Goal: Task Accomplishment & Management: Complete application form

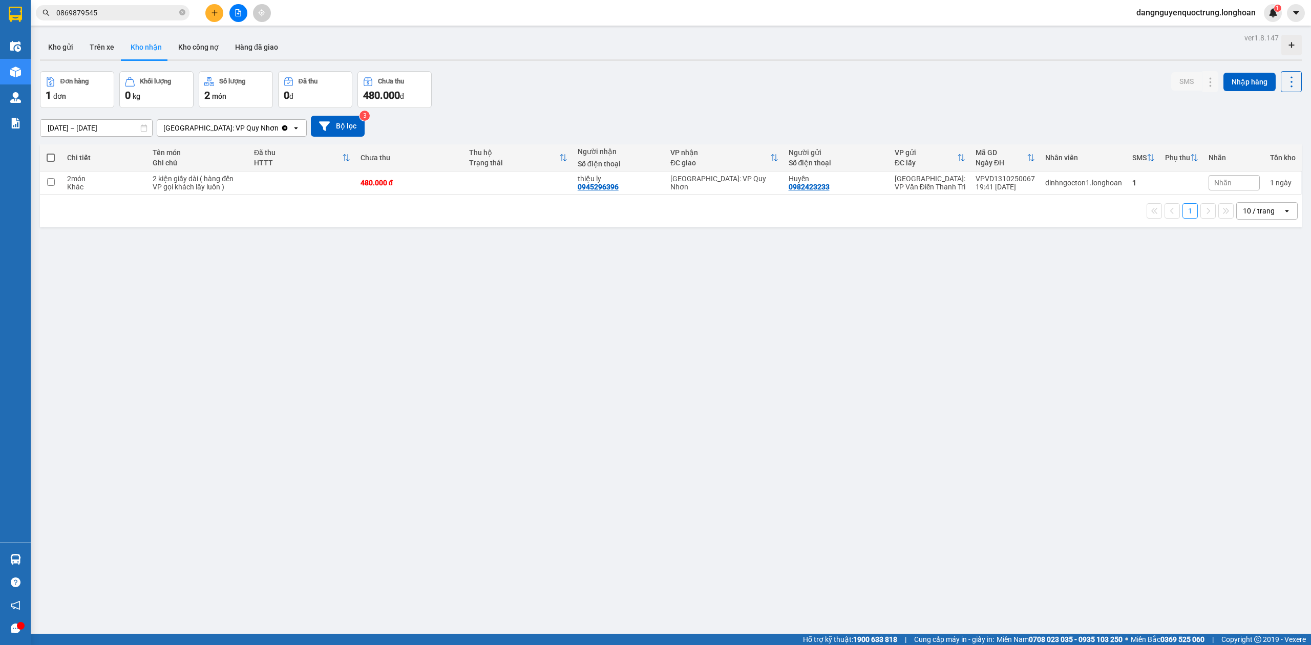
click at [777, 345] on div "ver 1.8.147 Kho gửi Trên xe Kho nhận Kho công nợ Hàng đã giao Đơn hàng 1 đơn Kh…" at bounding box center [671, 353] width 1270 height 645
click at [792, 343] on div "ver 1.8.147 Kho gửi Trên xe Kho nhận Kho công nợ Hàng đã giao Đơn hàng 1 đơn Kh…" at bounding box center [671, 353] width 1270 height 645
click at [766, 434] on div "ver 1.8.147 Kho gửi Trên xe Kho nhận Kho công nợ Hàng đã giao Đơn hàng 1 đơn Kh…" at bounding box center [671, 353] width 1270 height 645
click at [1186, 181] on icon at bounding box center [1189, 182] width 7 height 7
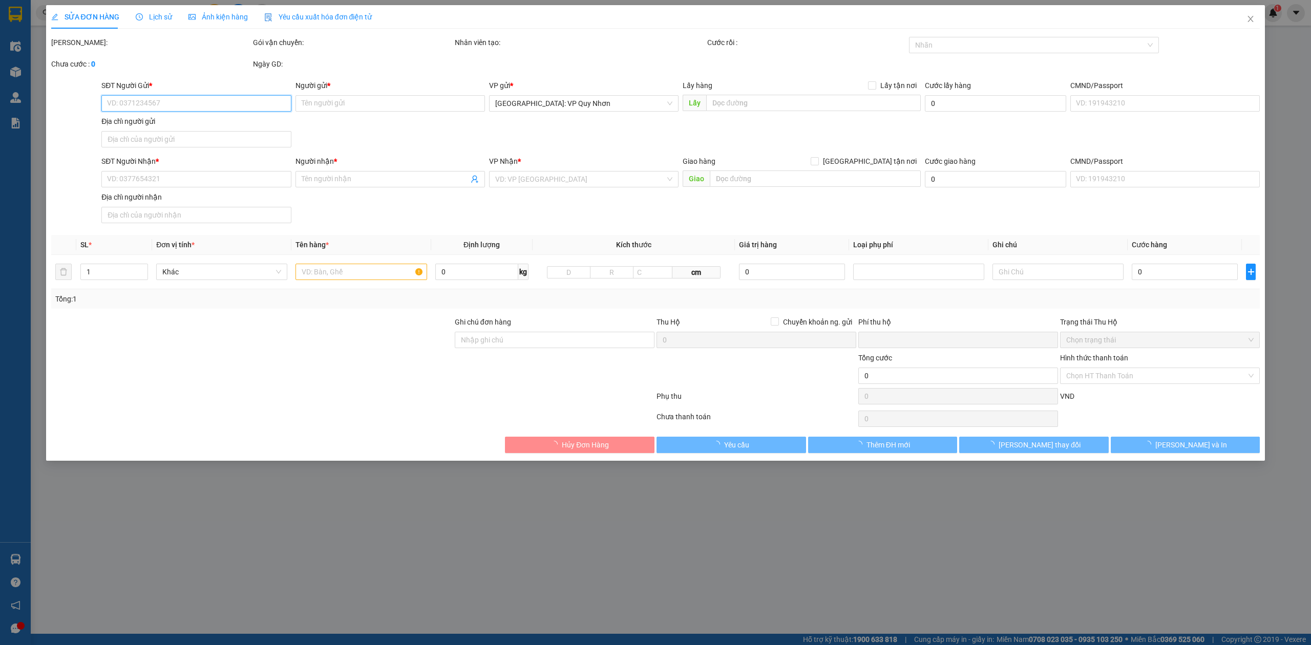
type input "0982423233"
type input "Huyền"
type input "0945296396"
type input "thiệu ly"
type input "HÀNG DỄ MÓP MÉO CHÚ Ý BỐC XẾP NHẸ TAY KHÔNG ĐÈ HÀNG ( KHÔNG ĐỀN GIÁ TRỊ HÀNG )"
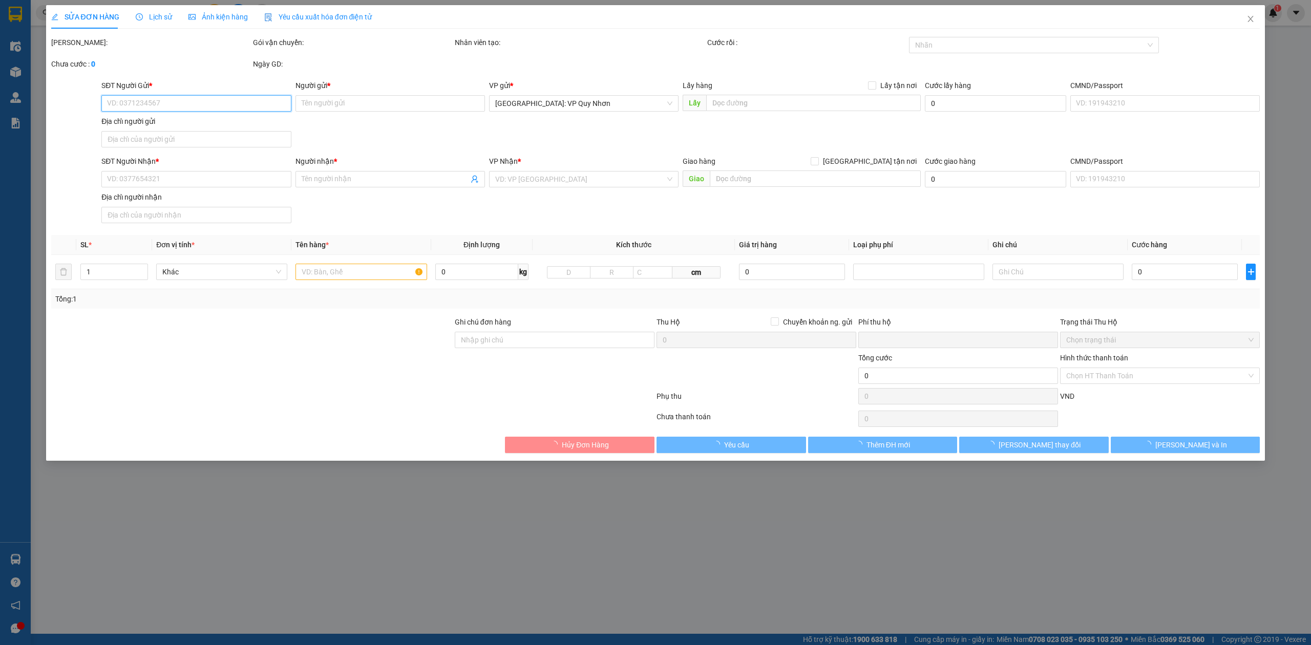
type input "0"
type input "480.000"
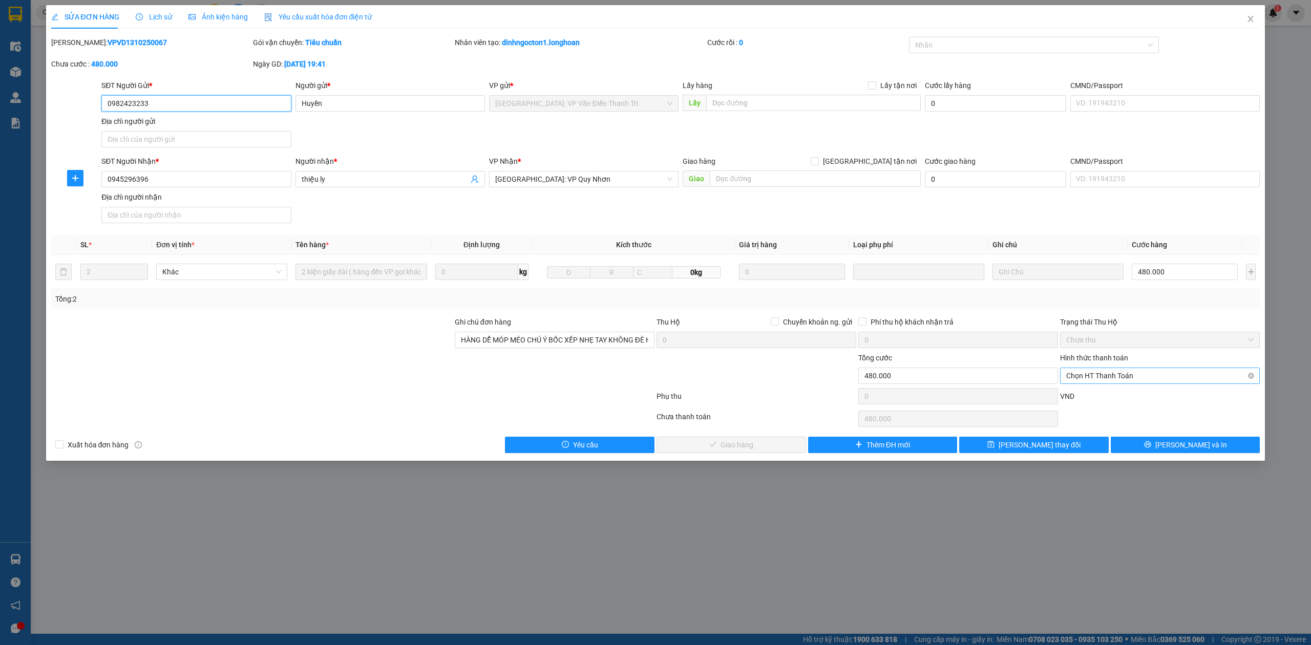
click at [1148, 381] on span "Chọn HT Thanh Toán" at bounding box center [1159, 375] width 187 height 15
click at [1142, 394] on div "Tại văn phòng" at bounding box center [1159, 398] width 187 height 11
type input "0"
click at [769, 443] on button "[PERSON_NAME] và Giao hàng" at bounding box center [731, 445] width 150 height 16
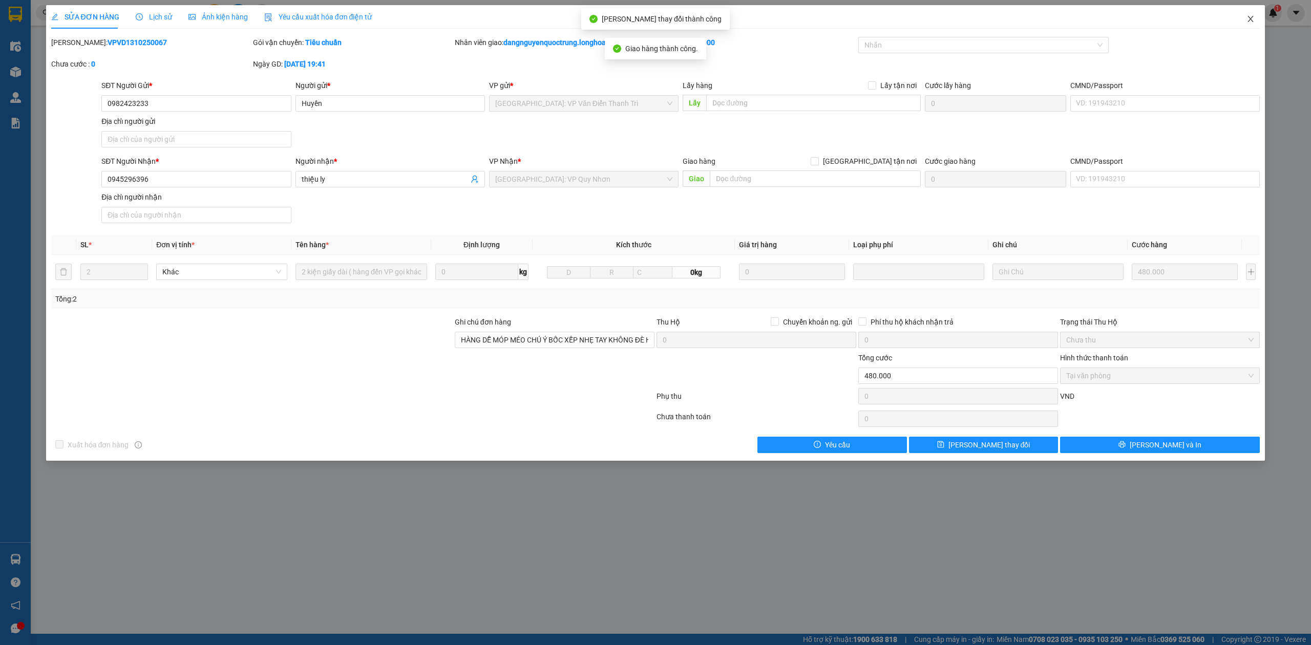
click at [1252, 17] on icon "close" at bounding box center [1251, 19] width 6 height 6
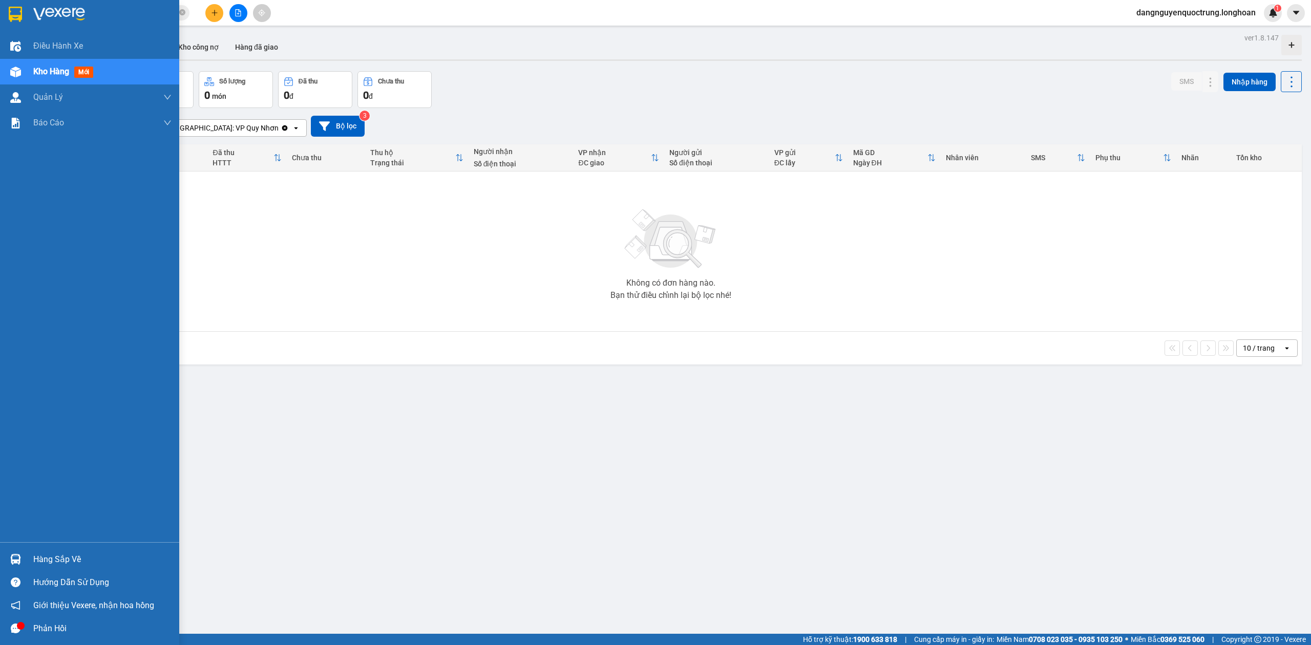
click at [15, 547] on div "Hàng sắp về Hướng dẫn sử dụng Giới thiệu Vexere, nhận hoa hồng Phản hồi" at bounding box center [89, 591] width 179 height 98
click at [22, 564] on div at bounding box center [16, 559] width 18 height 18
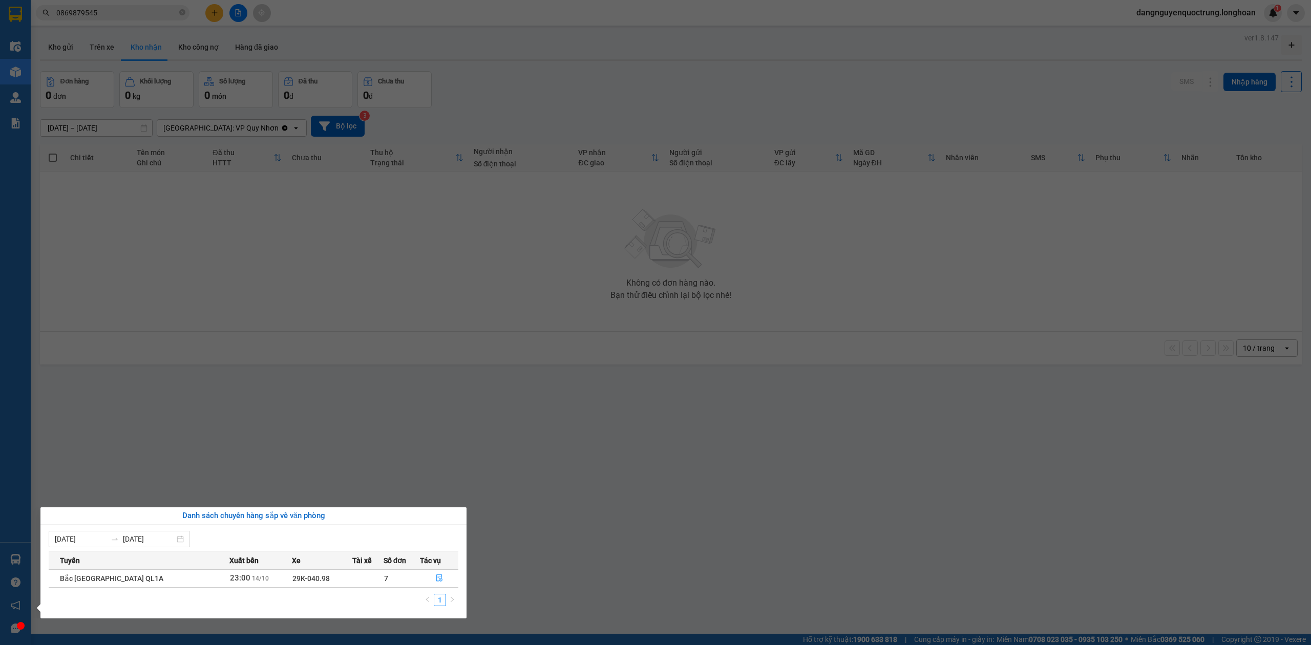
click at [759, 547] on section "Kết quả tìm kiếm ( 3 ) Bộ lọc Mã ĐH Trạng thái Món hàng Thu hộ Tổng cước Chưa c…" at bounding box center [655, 322] width 1311 height 645
